Goal: Transaction & Acquisition: Book appointment/travel/reservation

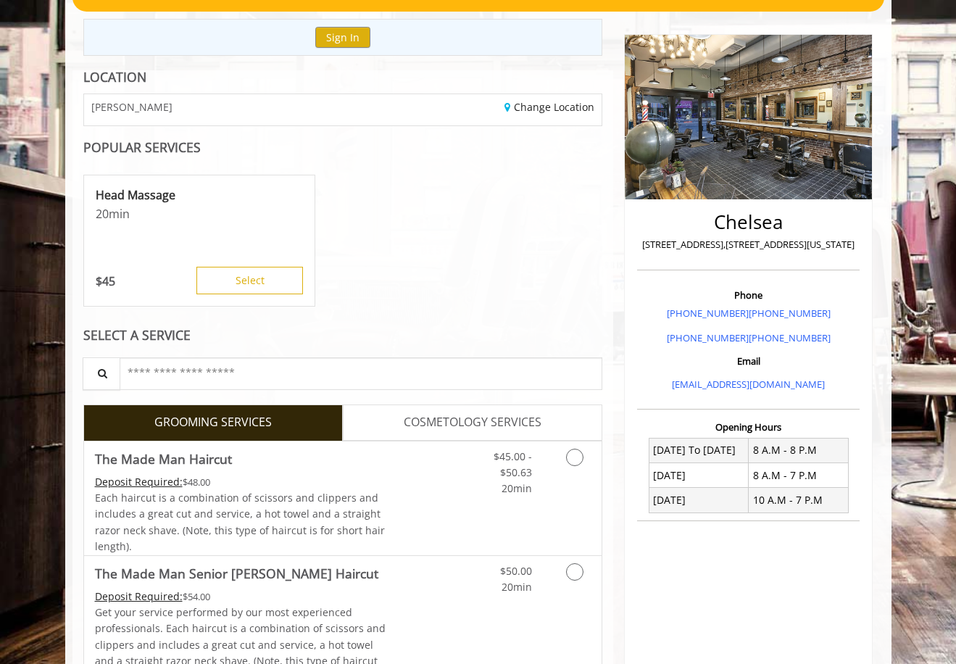
scroll to position [435, 0]
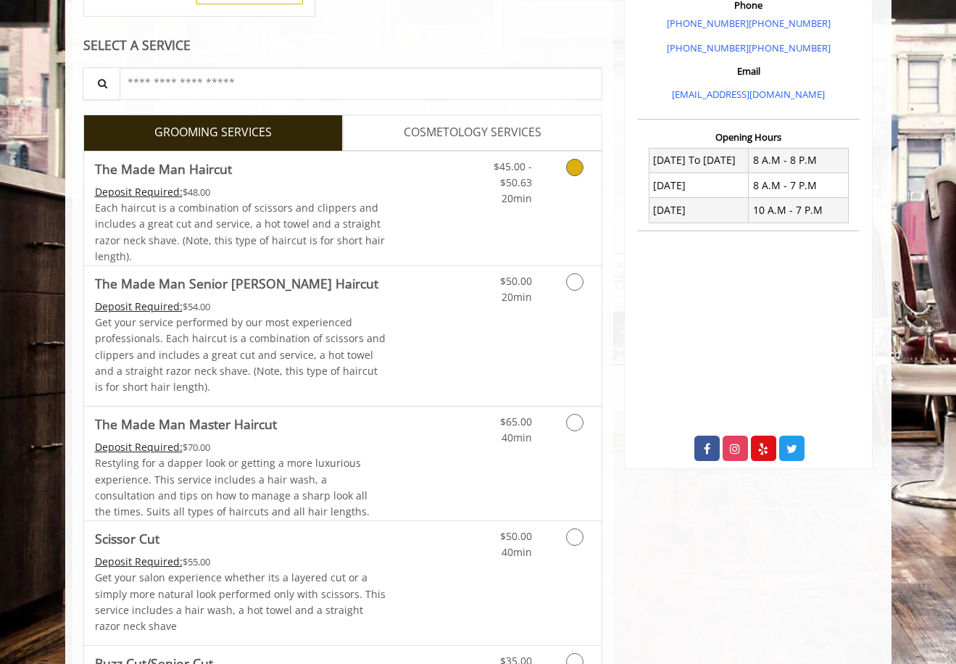
click at [550, 205] on div "Grooming services" at bounding box center [572, 179] width 59 height 56
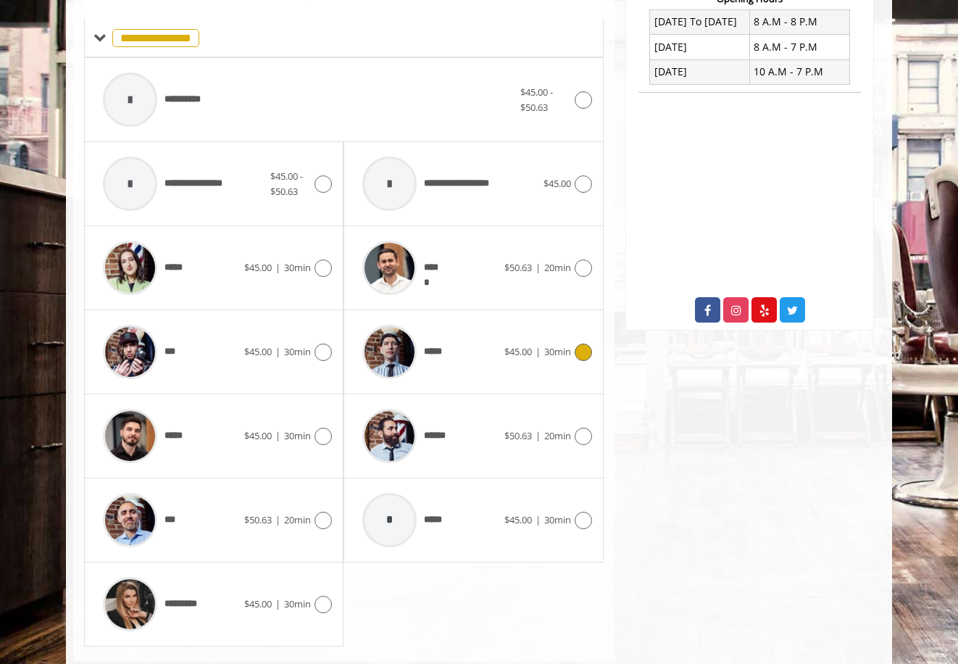
scroll to position [607, 0]
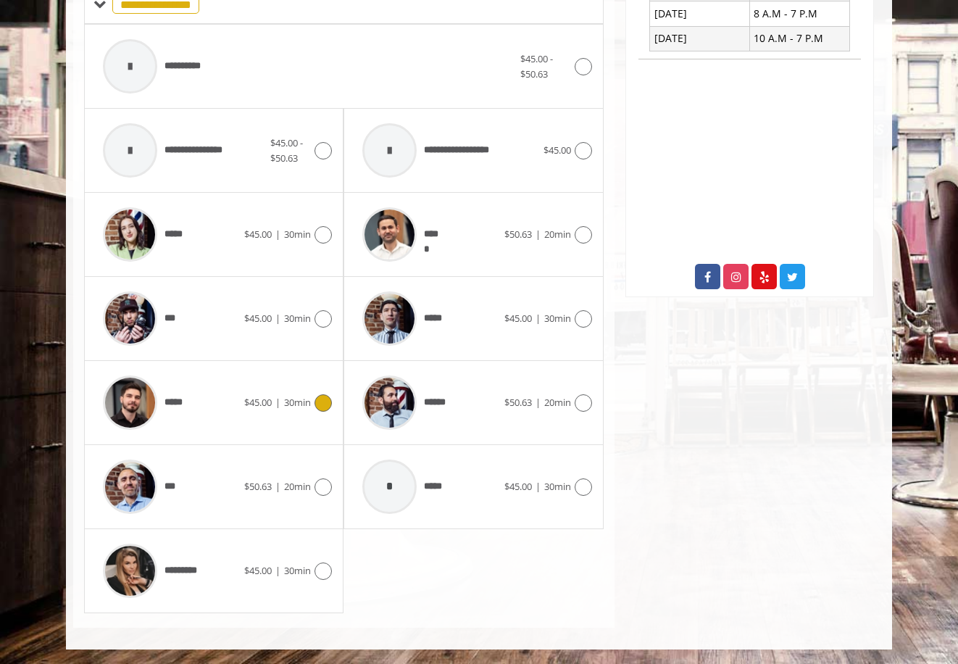
click at [239, 388] on div "*****" at bounding box center [170, 402] width 149 height 69
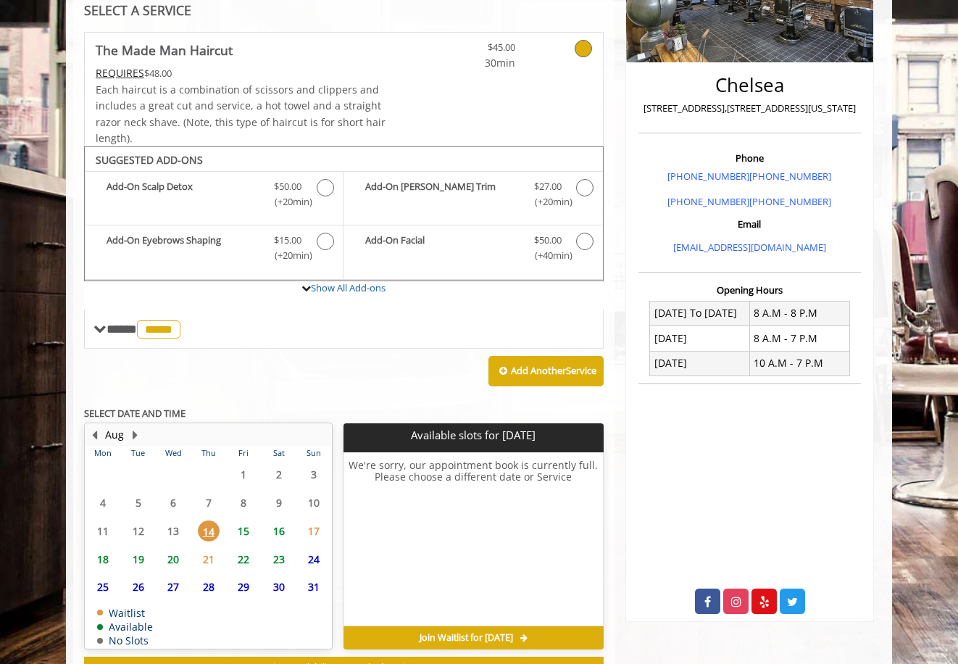
scroll to position [339, 0]
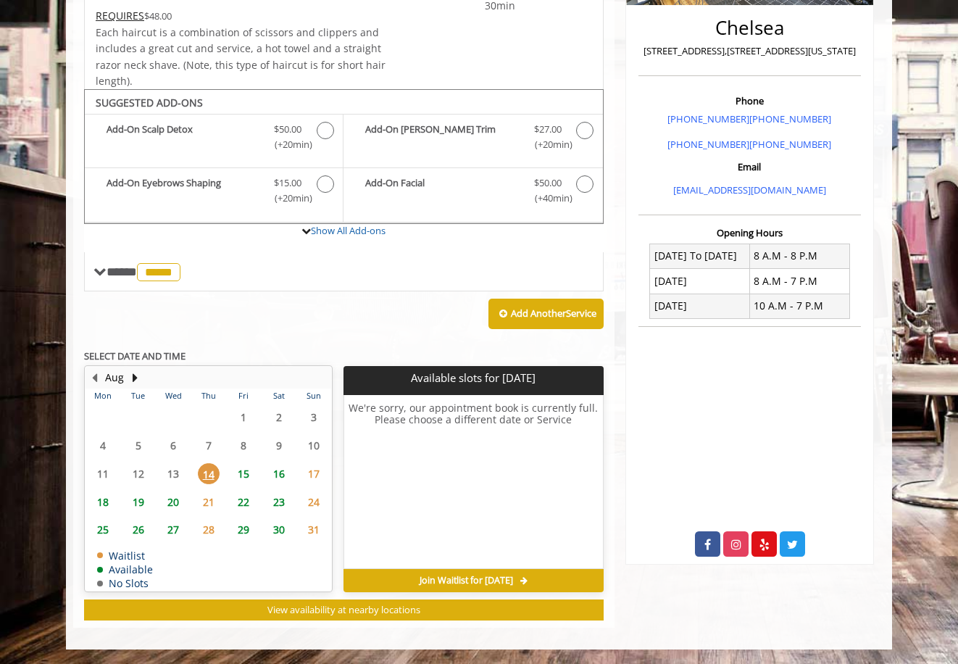
click at [208, 470] on span "14" at bounding box center [209, 473] width 22 height 21
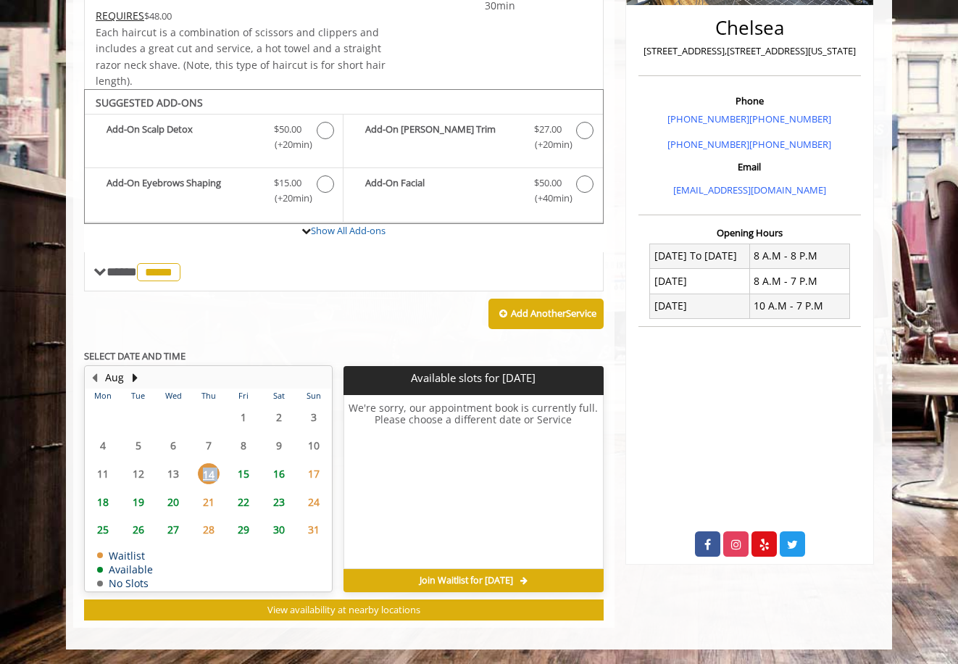
click at [208, 470] on span "14" at bounding box center [209, 473] width 22 height 21
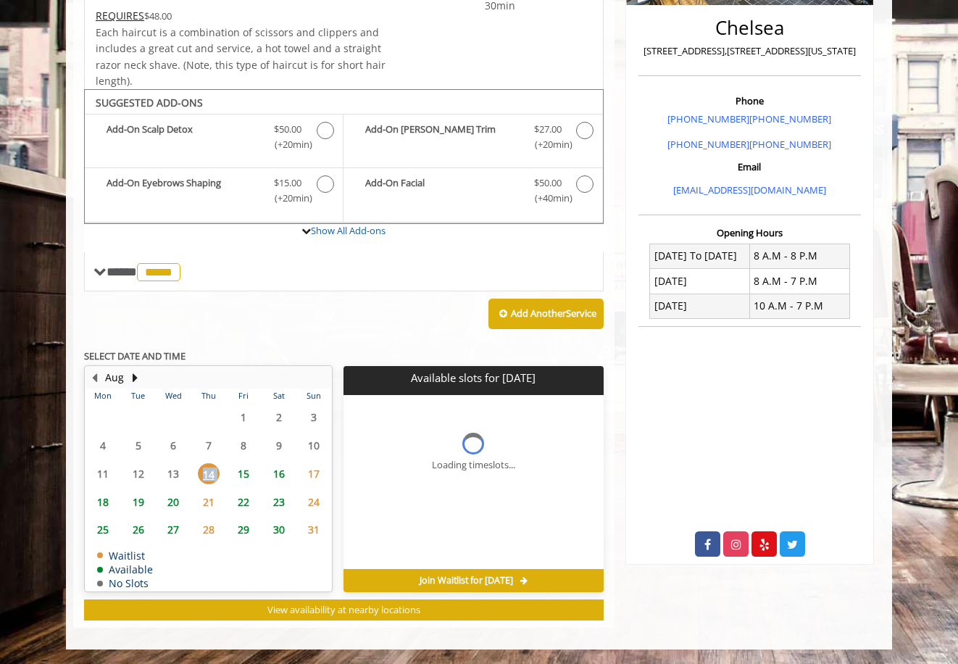
click at [208, 470] on span "14" at bounding box center [209, 473] width 22 height 21
click at [137, 504] on span "19" at bounding box center [139, 501] width 22 height 21
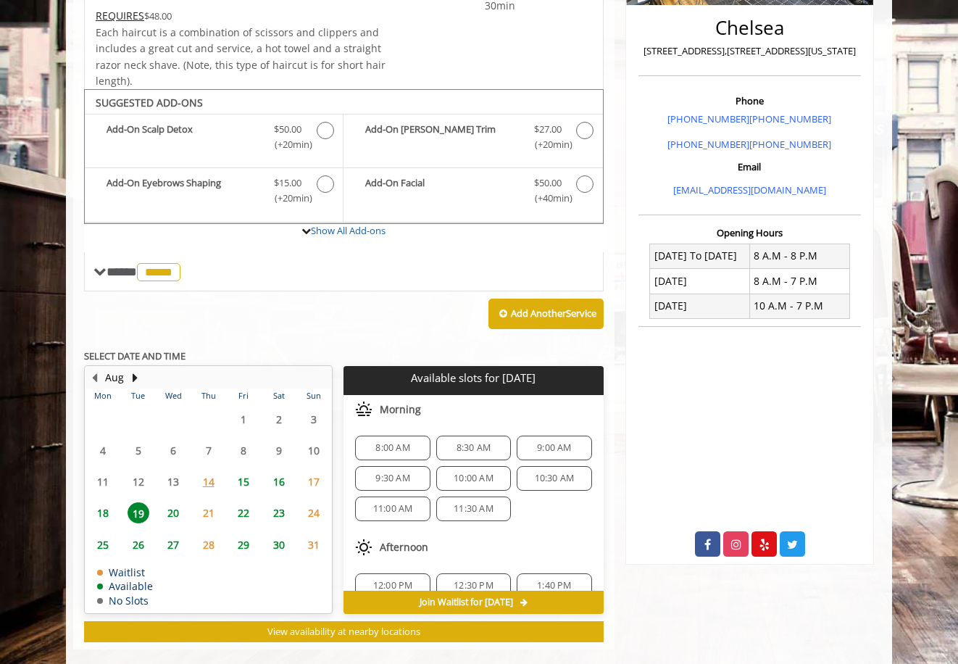
scroll to position [361, 0]
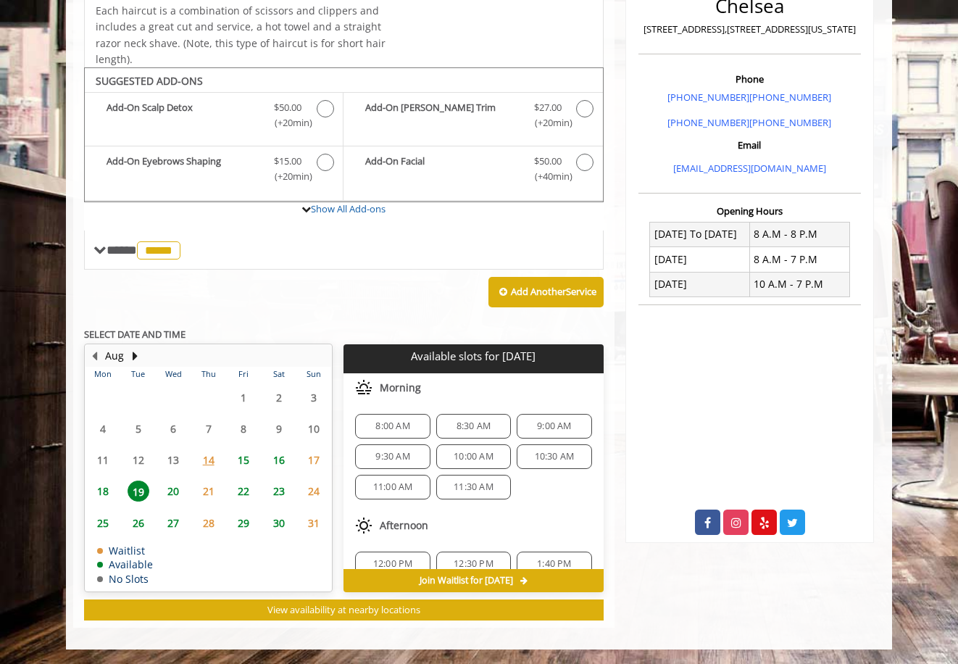
click at [28, 337] on body "**********" at bounding box center [479, 199] width 958 height 902
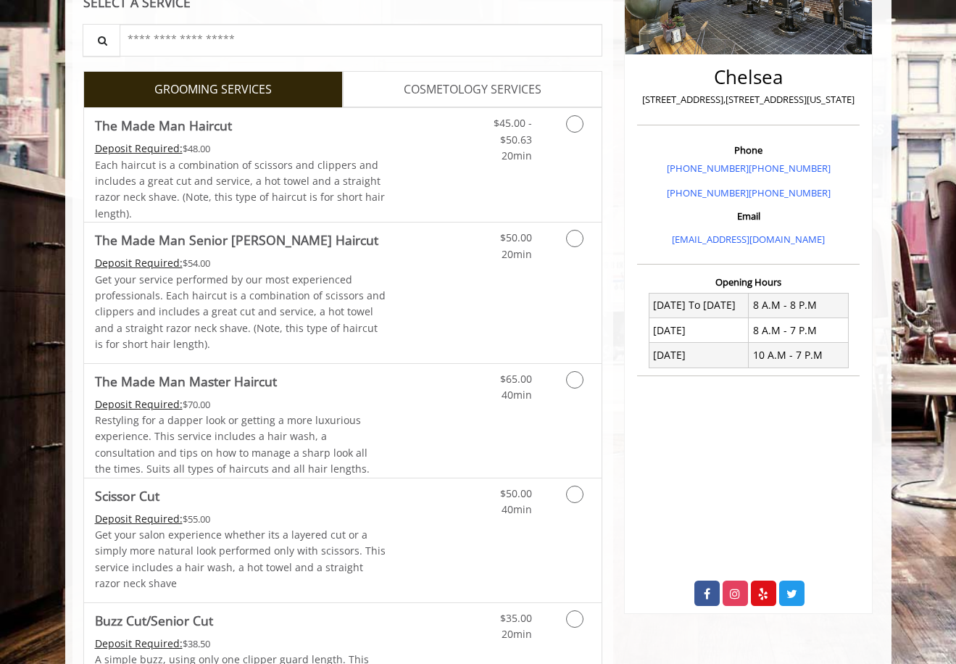
scroll to position [478, 0]
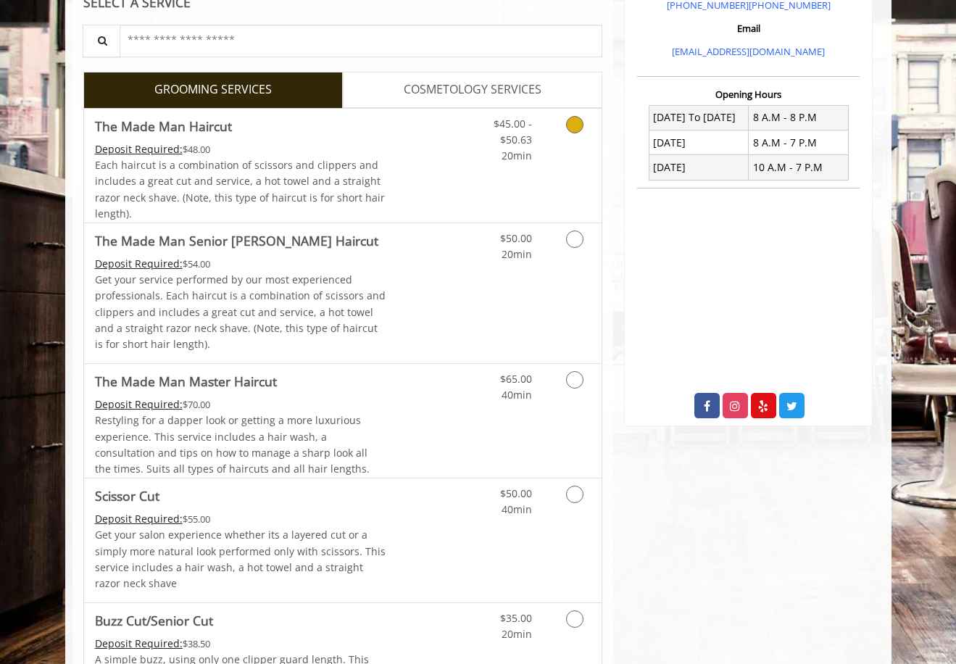
click at [278, 158] on span "Each haircut is a combination of scissors and clippers and includes a great cut…" at bounding box center [240, 189] width 290 height 62
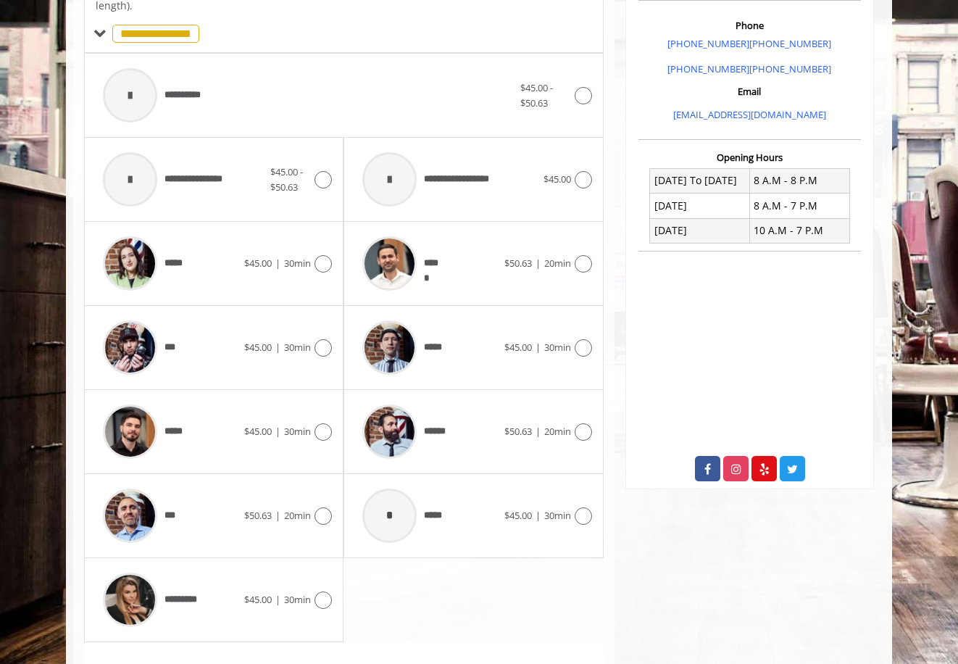
scroll to position [428, 0]
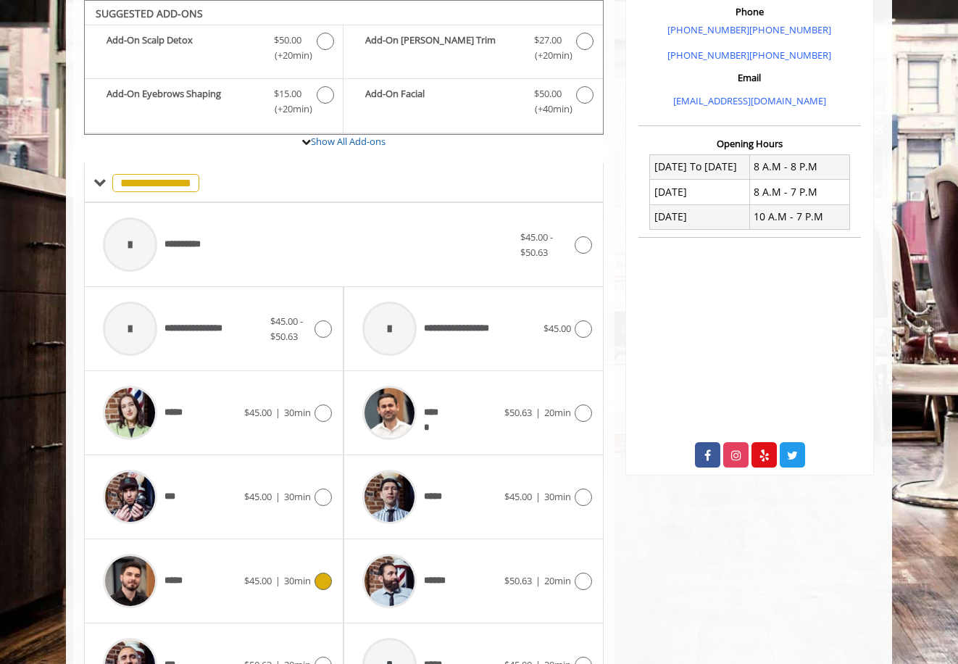
click at [238, 570] on div "*****" at bounding box center [170, 580] width 149 height 69
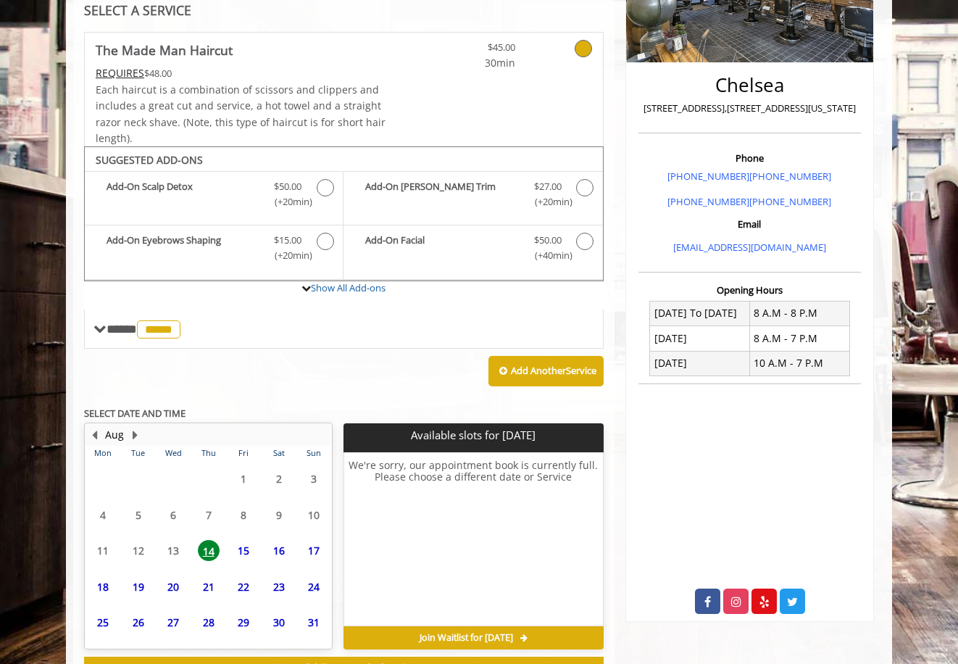
scroll to position [339, 0]
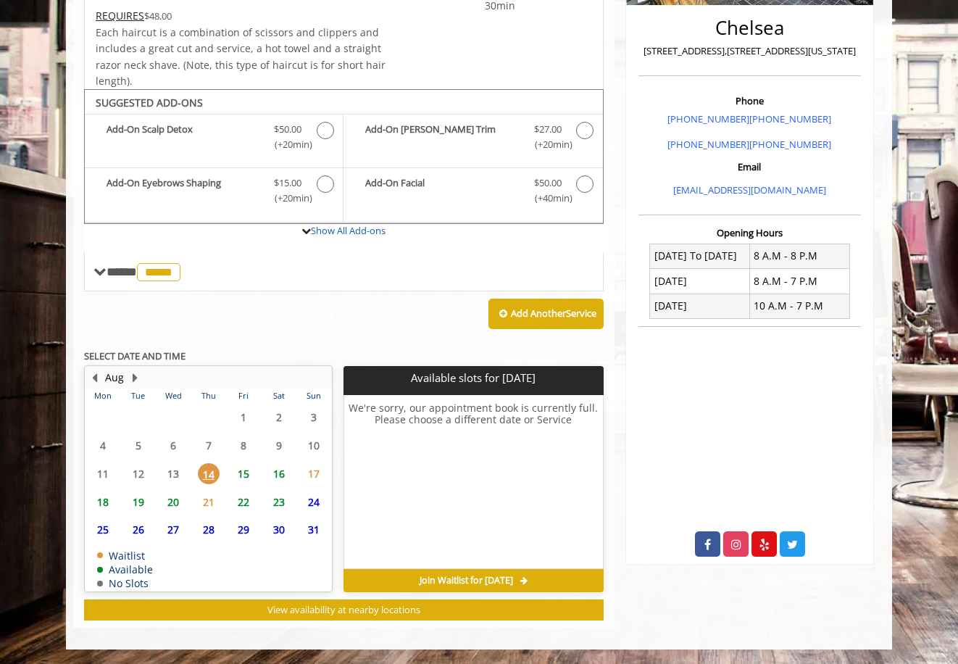
click at [247, 463] on span "15" at bounding box center [244, 473] width 22 height 21
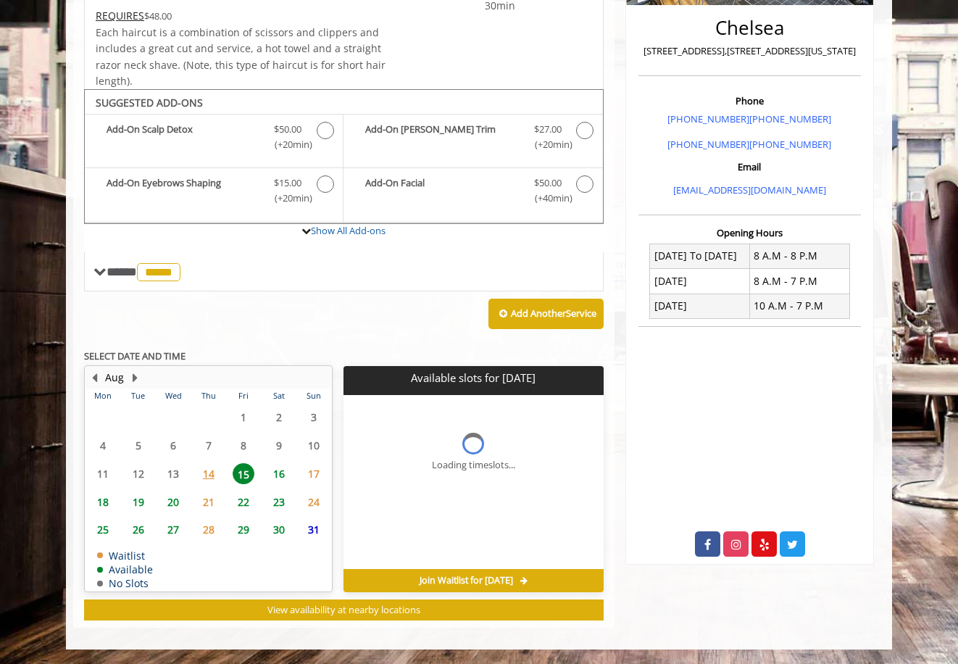
scroll to position [361, 0]
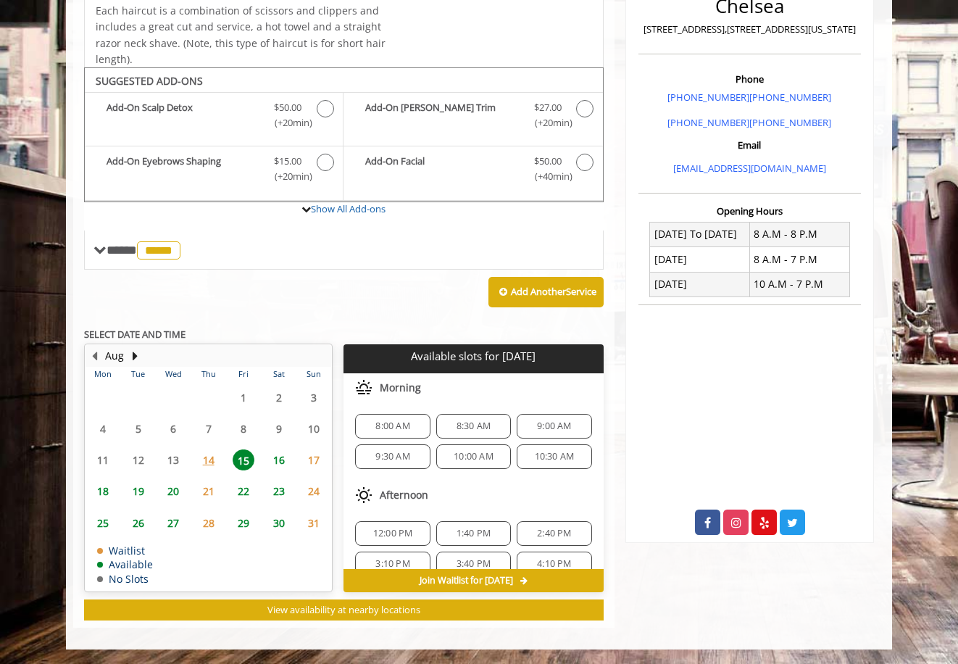
click at [208, 457] on span "14" at bounding box center [209, 459] width 22 height 21
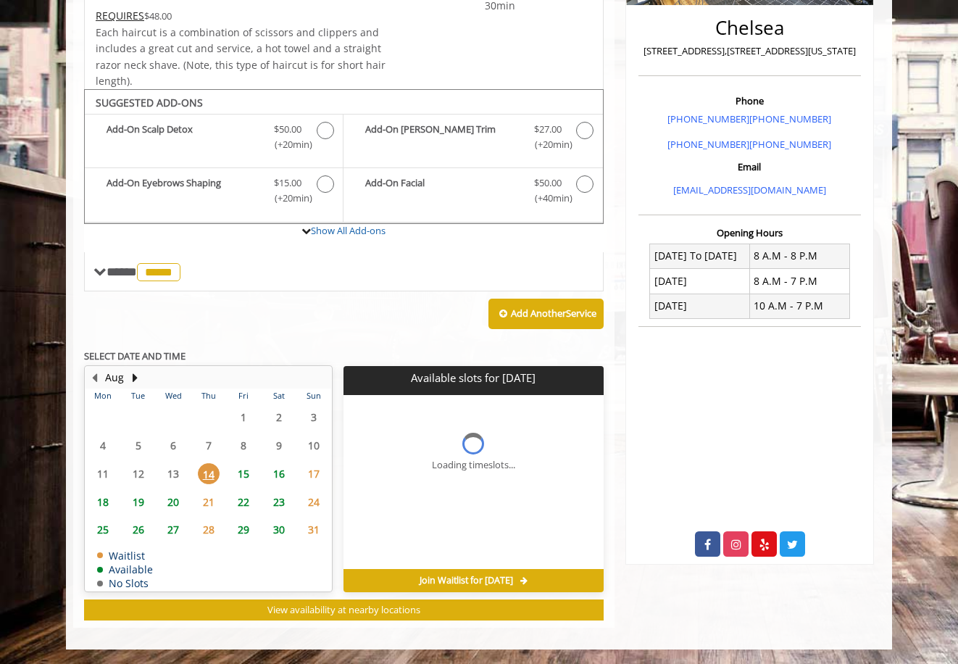
scroll to position [339, 0]
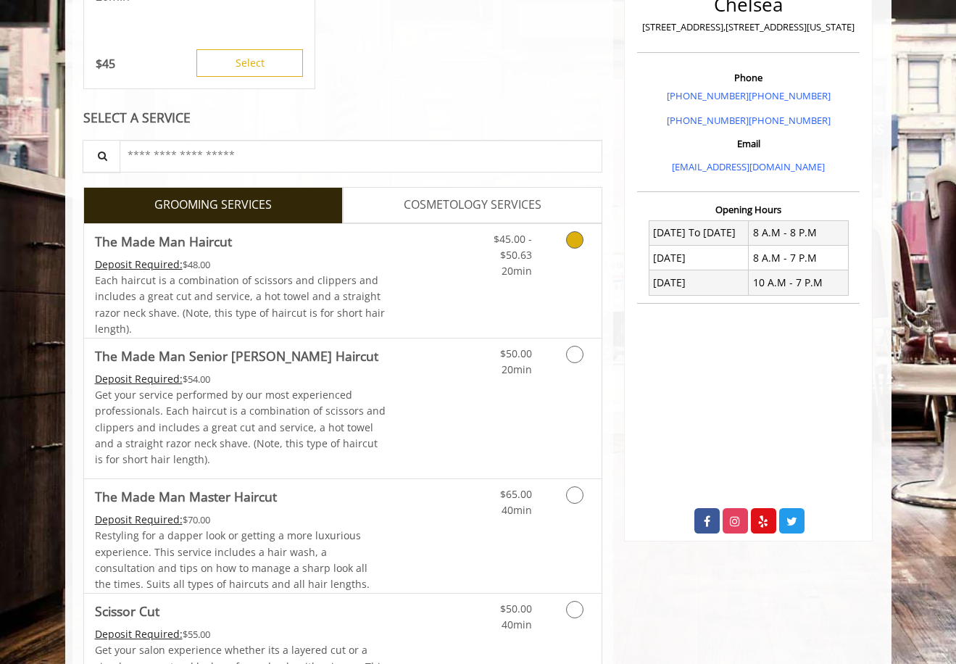
click at [518, 296] on div "$45.00 - $50.63 20min" at bounding box center [537, 281] width 130 height 114
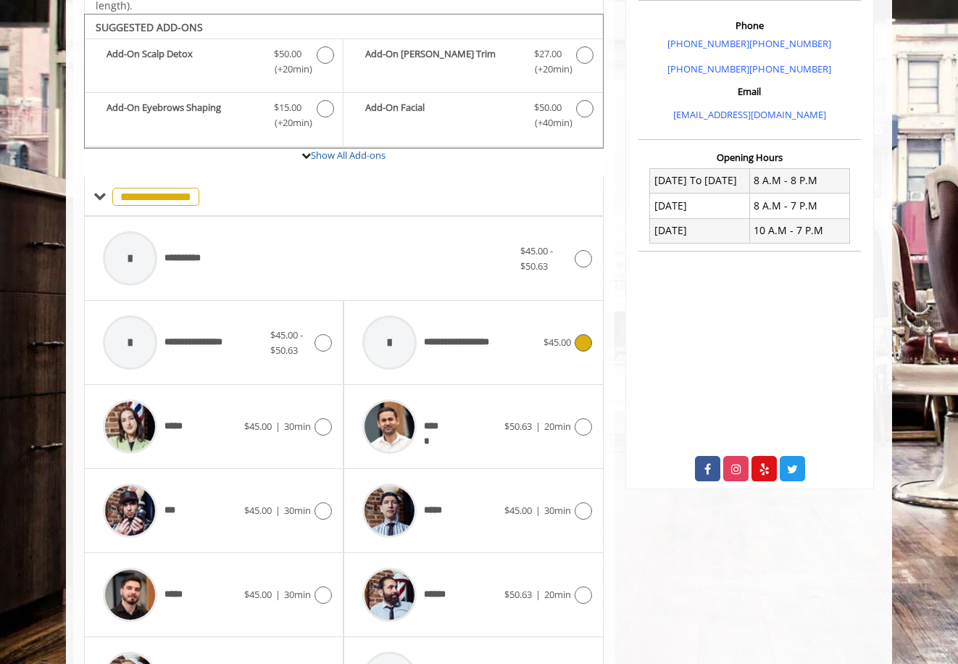
scroll to position [428, 0]
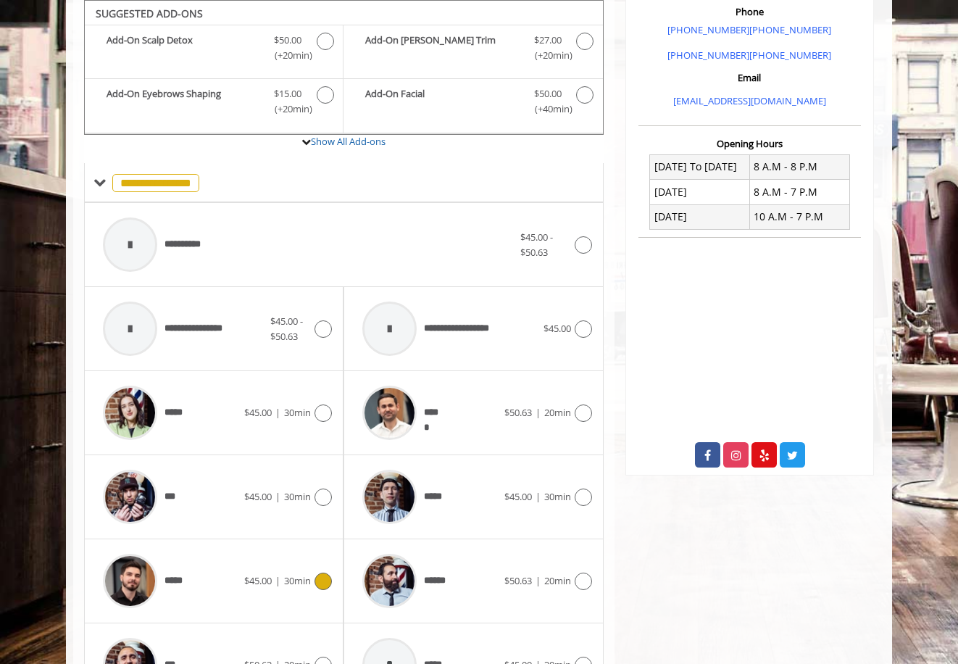
click at [262, 586] on span "$45.00" at bounding box center [258, 580] width 28 height 13
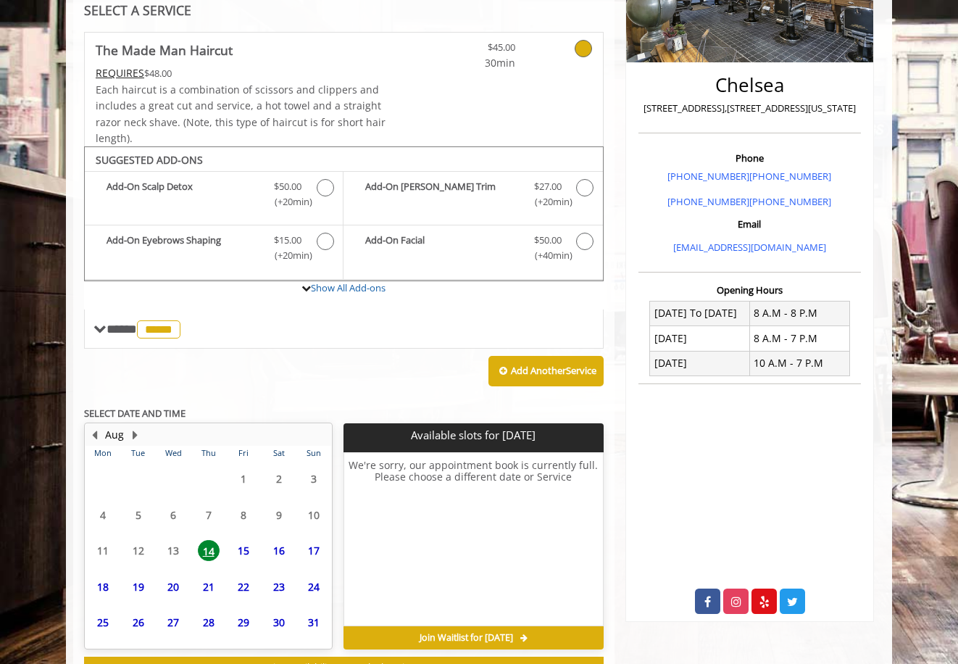
scroll to position [339, 0]
